Goal: Navigation & Orientation: Understand site structure

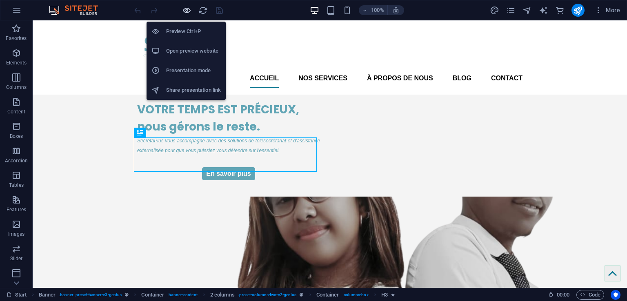
click at [189, 11] on icon "button" at bounding box center [186, 10] width 9 height 9
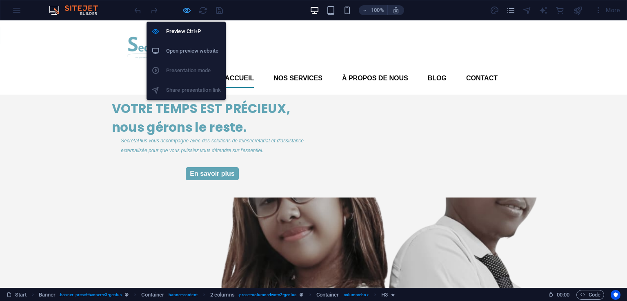
click at [184, 10] on icon "button" at bounding box center [186, 10] width 9 height 9
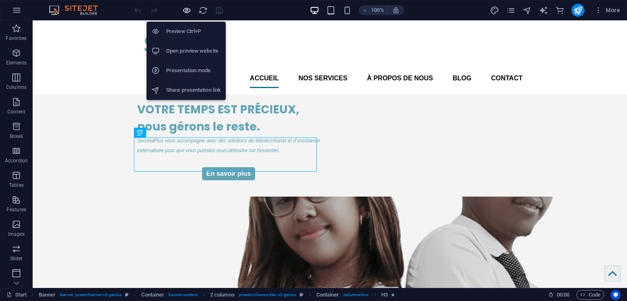
click at [183, 9] on icon "button" at bounding box center [186, 10] width 9 height 9
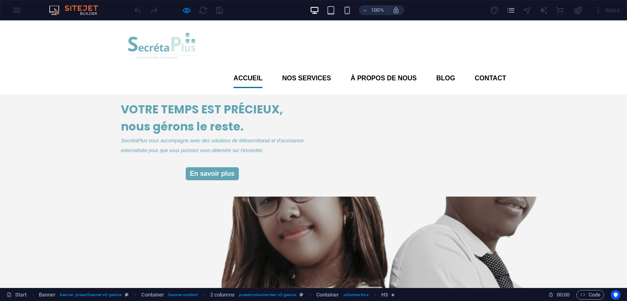
click at [5, 107] on div "VOTRE TEMPS EST PRÉCIEUX, nous gérons le reste. SecrétaPlus vous accompagne ave…" at bounding box center [313, 248] width 627 height 306
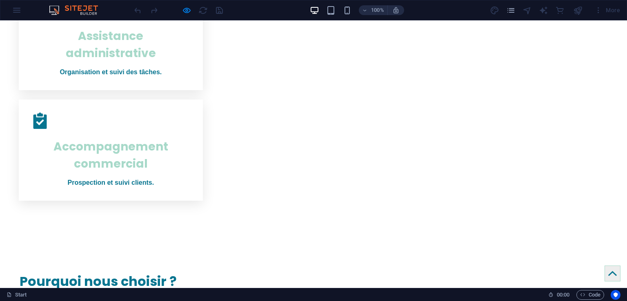
scroll to position [571, 0]
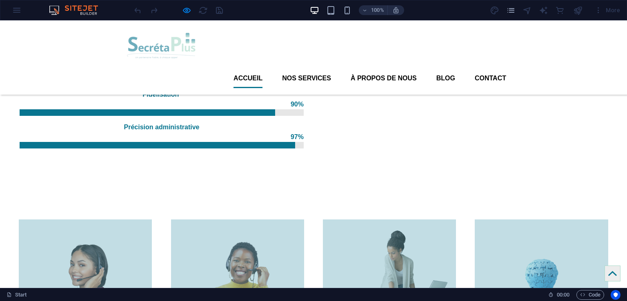
scroll to position [636, 0]
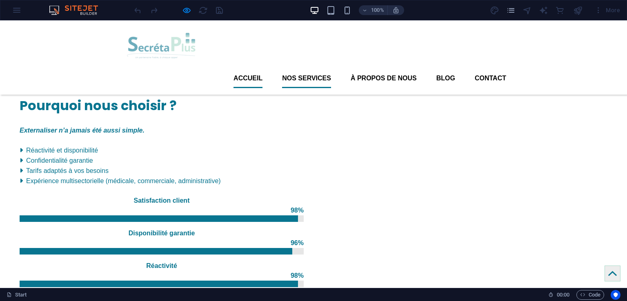
click at [295, 69] on link "Nos services" at bounding box center [306, 79] width 49 height 20
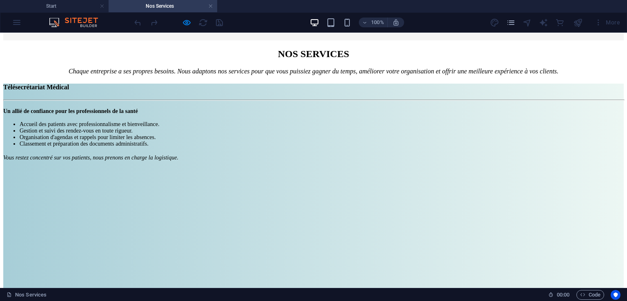
scroll to position [286, 0]
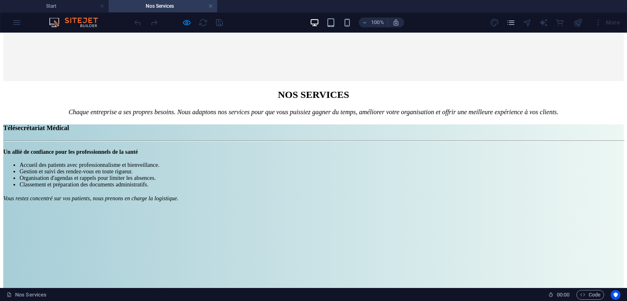
drag, startPoint x: 10, startPoint y: 148, endPoint x: 7, endPoint y: 116, distance: 31.6
click at [10, 145] on div "Télésecrétariat Médical Un allié de confiance pour les professionnels de la san…" at bounding box center [313, 229] width 620 height 210
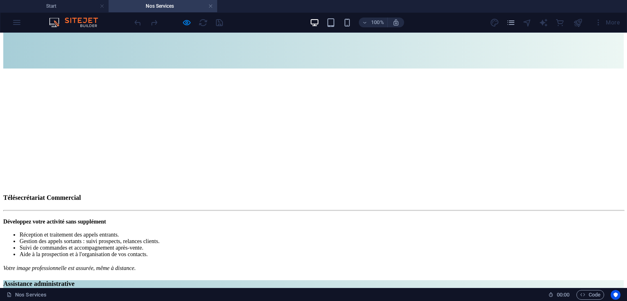
scroll to position [612, 0]
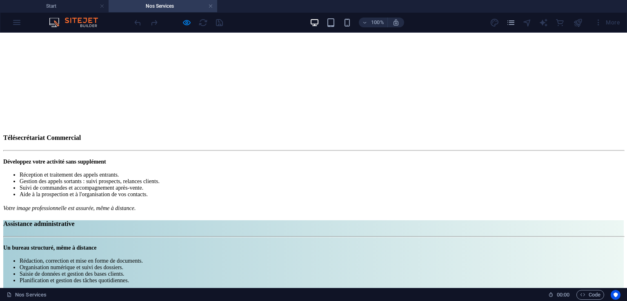
click at [18, 69] on div "Drop content here or Add elements Paste clipboard Télésecrétariat Commercial Dé…" at bounding box center [313, 110] width 620 height 203
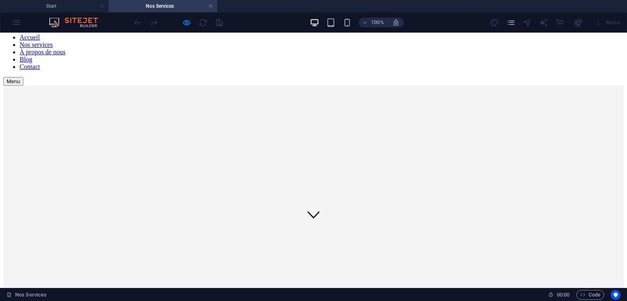
scroll to position [0, 0]
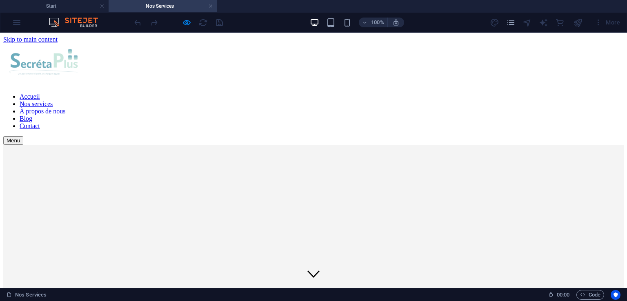
click at [246, 93] on nav "Accueil Nos services À propos de nous Blog Contact" at bounding box center [313, 111] width 620 height 37
click at [240, 93] on nav "Accueil Nos services À propos de nous Blog Contact" at bounding box center [313, 111] width 620 height 37
click at [242, 93] on nav "Accueil Nos services À propos de nous Blog Contact" at bounding box center [313, 111] width 620 height 37
click at [245, 93] on nav "Accueil Nos services À propos de nous Blog Contact" at bounding box center [313, 111] width 620 height 37
click at [366, 93] on nav "Accueil Nos services À propos de nous Blog Contact" at bounding box center [313, 111] width 620 height 37
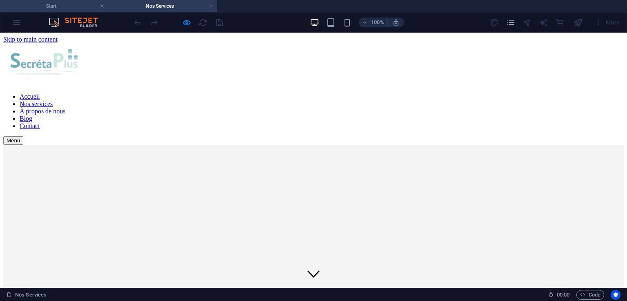
click at [73, 7] on h4 "Start" at bounding box center [54, 6] width 109 height 9
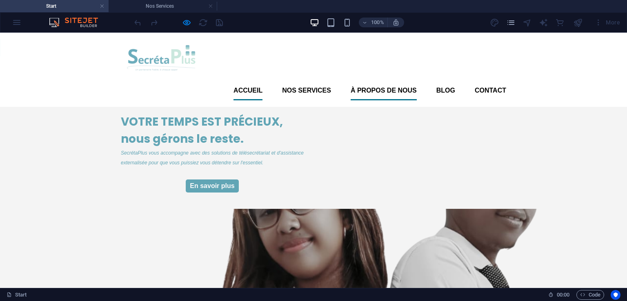
click at [395, 87] on font "À propos de nous" at bounding box center [383, 90] width 66 height 7
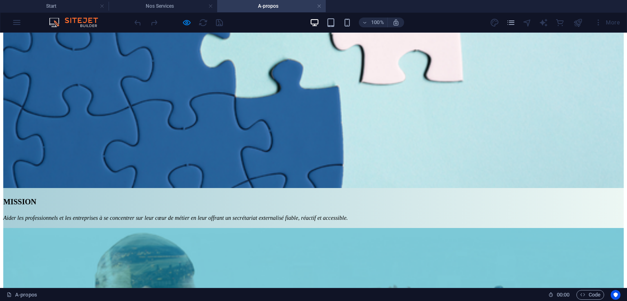
scroll to position [693, 0]
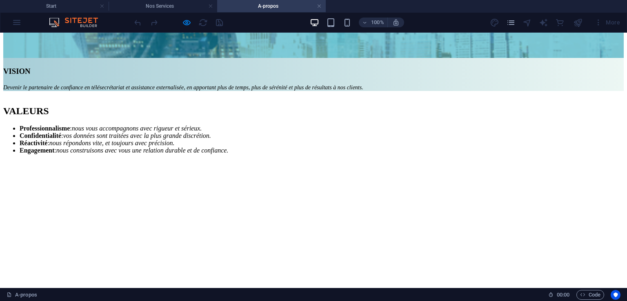
scroll to position [1192, 0]
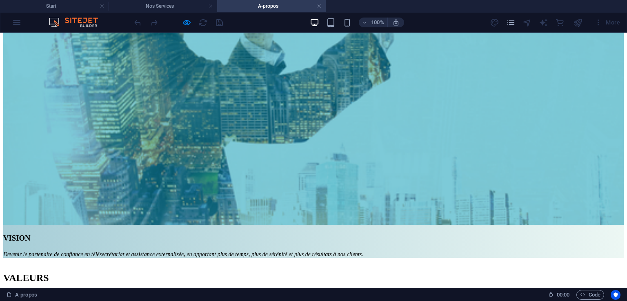
scroll to position [948, 0]
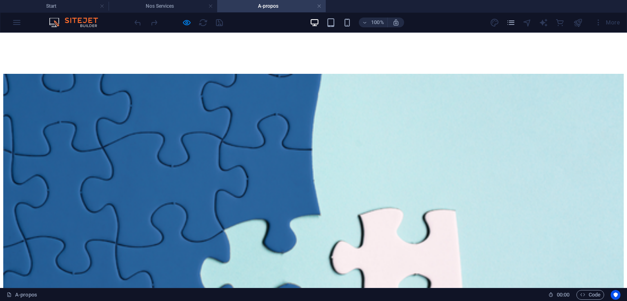
scroll to position [417, 0]
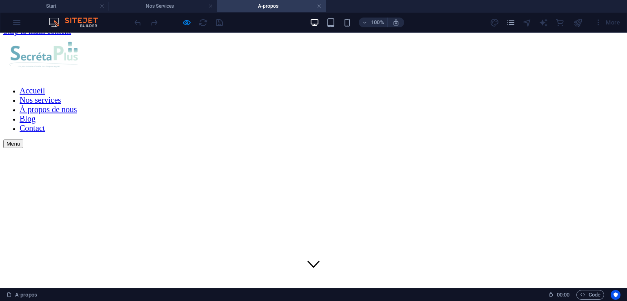
scroll to position [0, 0]
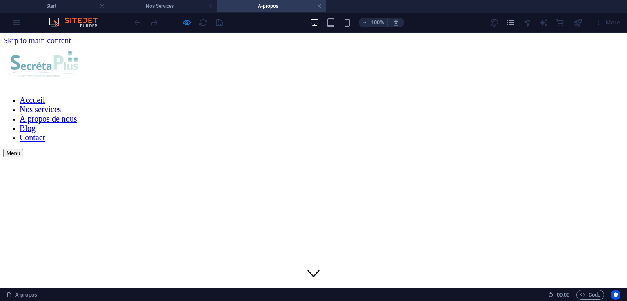
click at [254, 95] on nav "Accueil Nos services À propos de nous Blog Contact" at bounding box center [313, 118] width 620 height 47
click at [77, 3] on h4 "Start" at bounding box center [54, 6] width 109 height 9
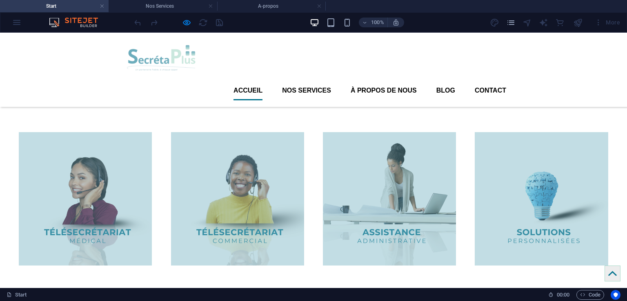
scroll to position [938, 0]
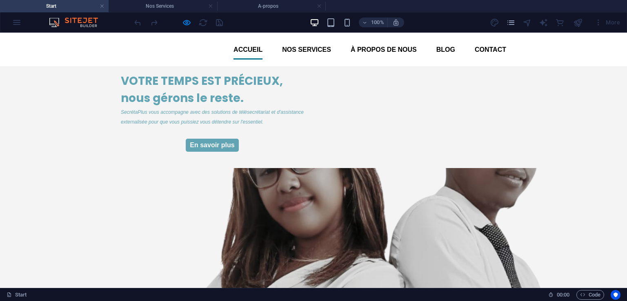
scroll to position [0, 0]
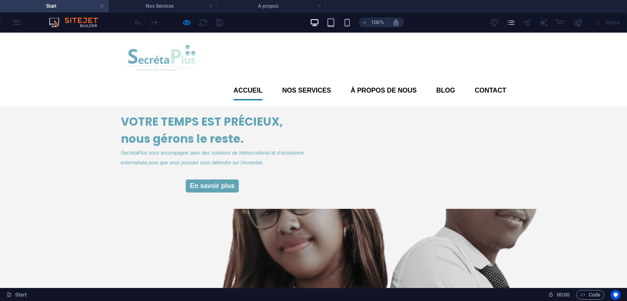
click at [40, 107] on div "VOTRE TEMPS EST PRÉCIEUX, nous gérons le reste. SecrétaPlus vous accompagne ave…" at bounding box center [313, 260] width 627 height 306
click at [21, 107] on div "VOTRE TEMPS EST PRÉCIEUX, nous gérons le reste. SecrétaPlus vous accompagne ave…" at bounding box center [313, 260] width 627 height 306
click at [4, 107] on div "VOTRE TEMPS EST PRÉCIEUX, nous gérons le reste. SecrétaPlus vous accompagne ave…" at bounding box center [313, 260] width 627 height 306
drag, startPoint x: 33, startPoint y: 125, endPoint x: 37, endPoint y: 128, distance: 5.2
click at [34, 127] on div "VOTRE TEMPS EST PRÉCIEUX, nous gérons le reste. SecrétaPlus vous accompagne ave…" at bounding box center [313, 260] width 627 height 306
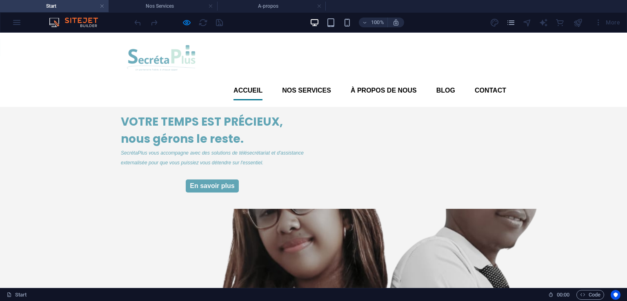
click at [2, 127] on div "VOTRE TEMPS EST PRÉCIEUX, nous gérons le reste. SecrétaPlus vous accompagne ave…" at bounding box center [313, 260] width 627 height 306
click at [81, 137] on div "VOTRE TEMPS EST PRÉCIEUX, nous gérons le reste. SecrétaPlus vous accompagne ave…" at bounding box center [313, 260] width 627 height 306
click at [0, 81] on div "Accueil Nos services À propos de nous Blog Contact Menu" at bounding box center [313, 70] width 627 height 74
click at [6, 137] on div "VOTRE TEMPS EST PRÉCIEUX, nous gérons le reste. SecrétaPlus vous accompagne ave…" at bounding box center [313, 260] width 627 height 306
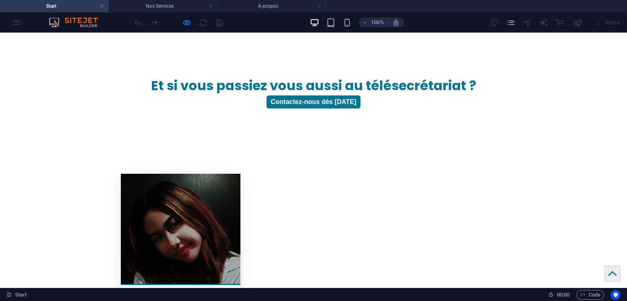
scroll to position [1668, 0]
